Goal: Obtain resource: Download file/media

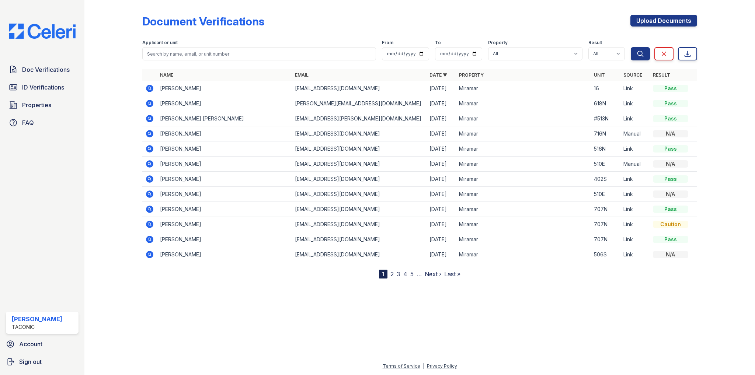
click at [188, 117] on td "[PERSON_NAME] [PERSON_NAME]" at bounding box center [224, 118] width 135 height 15
click at [149, 116] on icon at bounding box center [149, 118] width 7 height 7
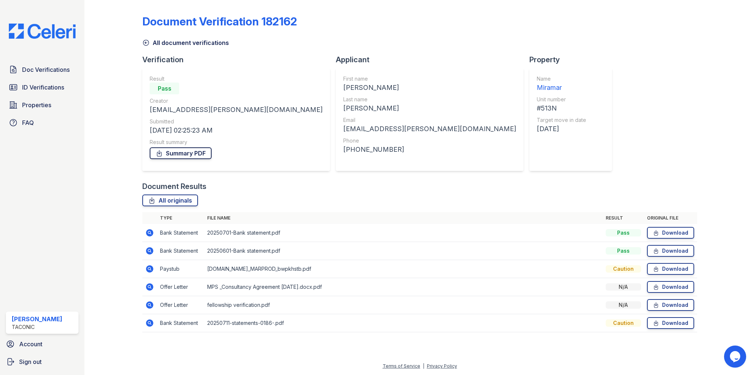
click at [176, 152] on link "Summary PDF" at bounding box center [181, 153] width 62 height 12
click at [146, 321] on icon at bounding box center [149, 323] width 9 height 9
click at [149, 269] on icon at bounding box center [150, 269] width 2 height 2
